Goal: Book appointment/travel/reservation

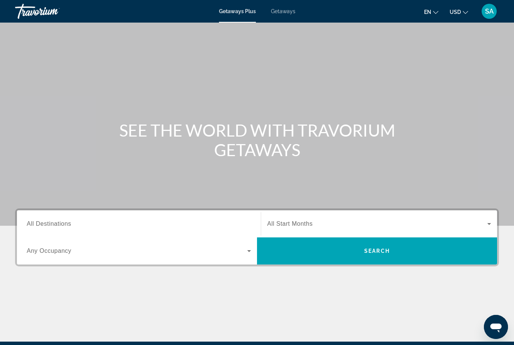
click at [282, 14] on span "Getaways" at bounding box center [283, 11] width 24 height 6
click at [66, 220] on input "Destination All Destinations" at bounding box center [139, 224] width 224 height 9
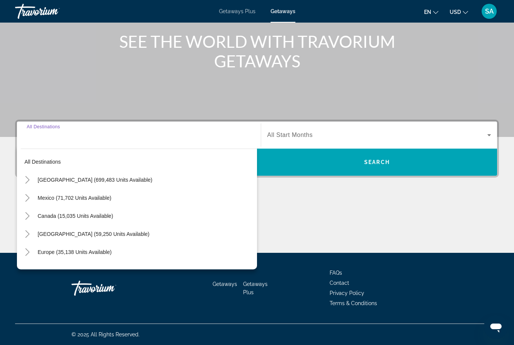
click at [27, 177] on icon "Toggle United States (699,483 units available)" at bounding box center [28, 180] width 8 height 8
click at [38, 233] on icon "Toggle California (90,932 units available)" at bounding box center [35, 234] width 8 height 8
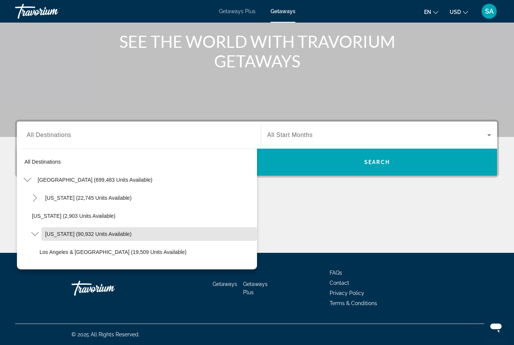
click at [87, 235] on span "[US_STATE] (90,932 units available)" at bounding box center [88, 234] width 87 height 6
type input "**********"
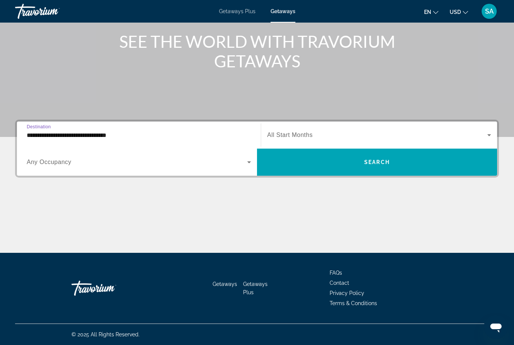
click at [396, 163] on span "Search widget" at bounding box center [377, 162] width 240 height 18
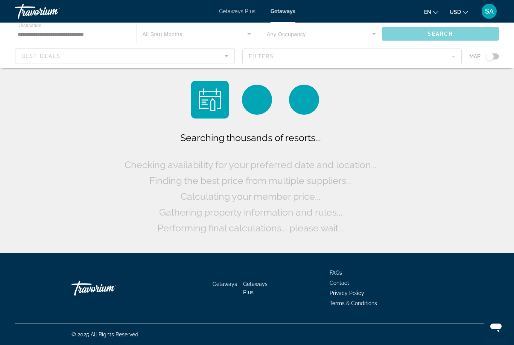
scroll to position [24, 0]
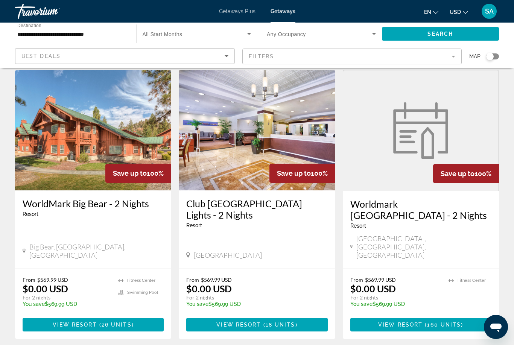
click at [453, 58] on mat-form-field "Filters" at bounding box center [352, 57] width 220 height 16
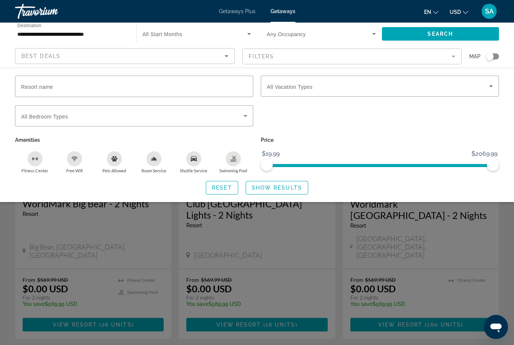
click at [490, 84] on icon "Search widget" at bounding box center [491, 86] width 9 height 9
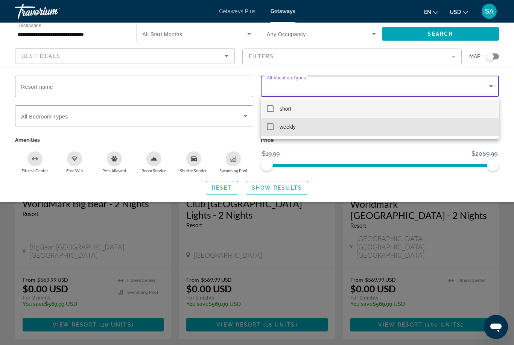
click at [272, 128] on mat-pseudo-checkbox at bounding box center [270, 126] width 7 height 7
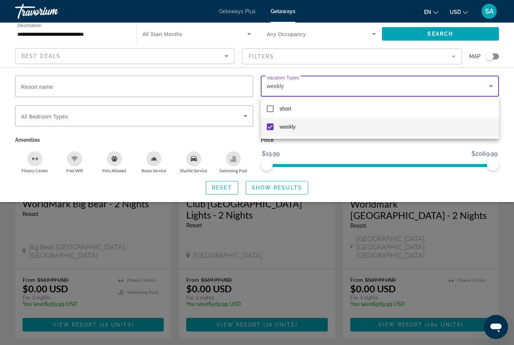
click at [285, 183] on div at bounding box center [257, 172] width 514 height 345
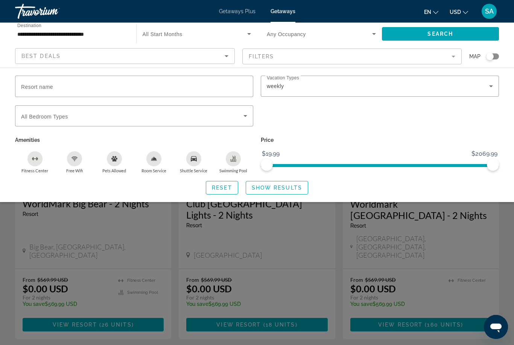
click at [280, 185] on span "Show Results" at bounding box center [277, 188] width 50 height 6
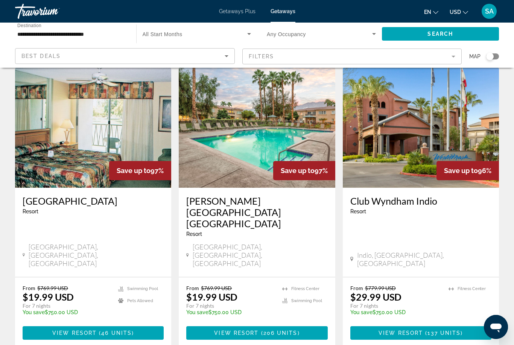
scroll to position [310, 0]
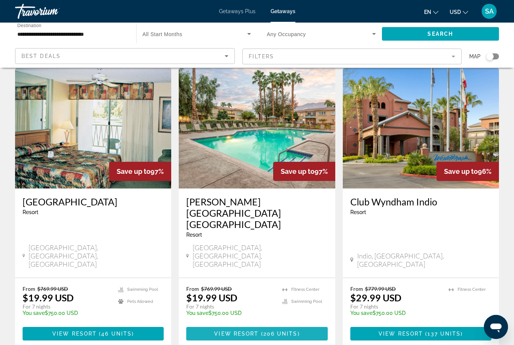
click at [276, 331] on span "206 units" at bounding box center [281, 334] width 34 height 6
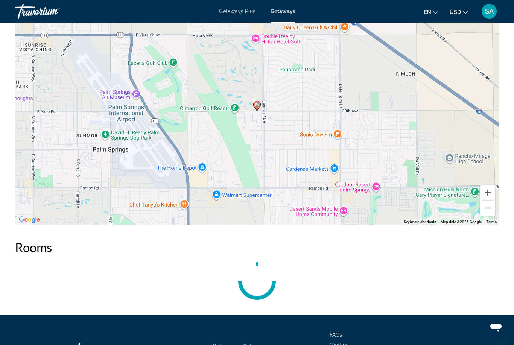
scroll to position [1146, 0]
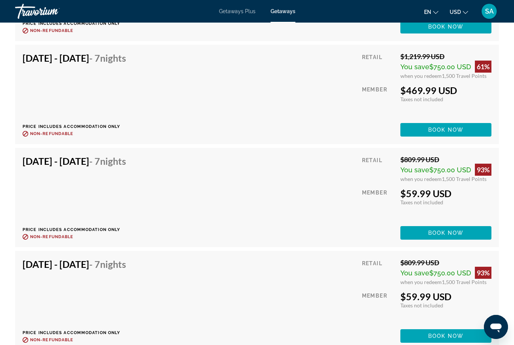
scroll to position [24, 0]
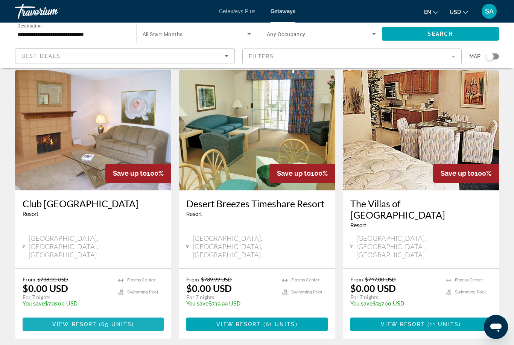
click at [120, 321] on span "65 units" at bounding box center [116, 324] width 30 height 6
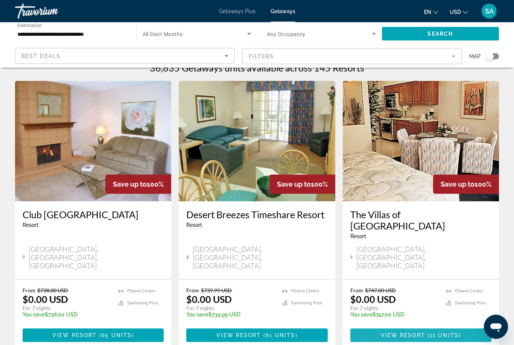
scroll to position [13, 0]
click at [420, 332] on span "View Resort" at bounding box center [403, 335] width 44 height 6
